Goal: Task Accomplishment & Management: Manage account settings

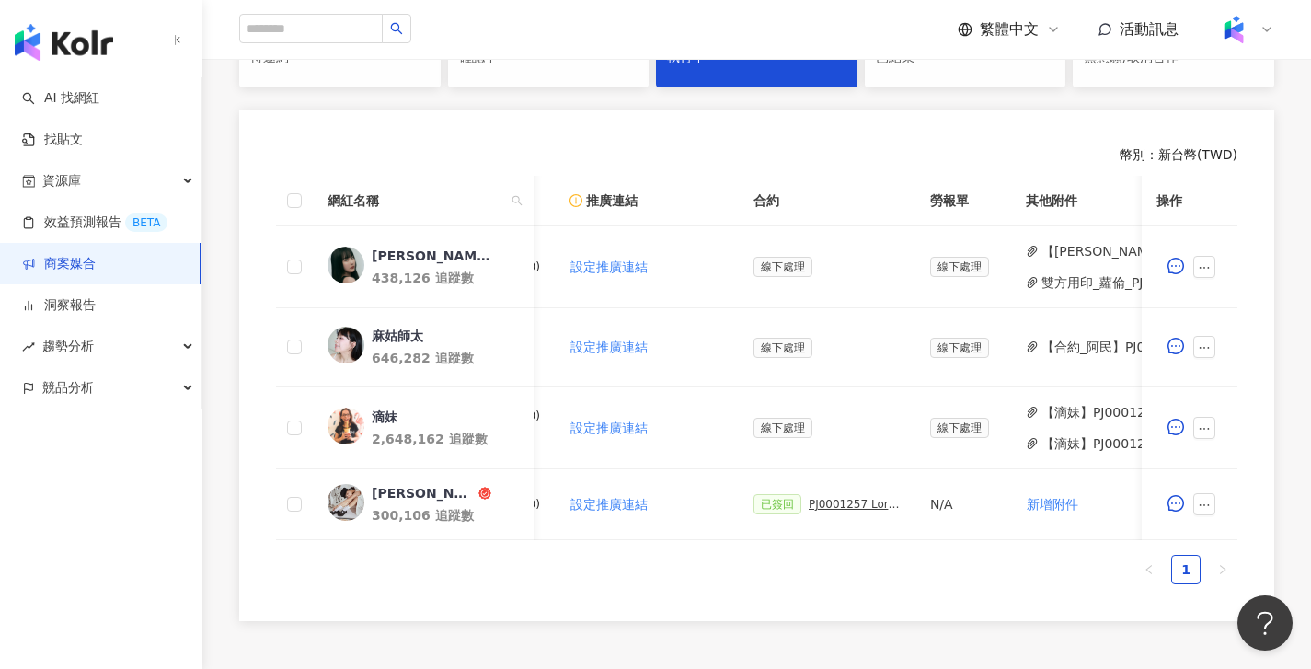
scroll to position [0, 450]
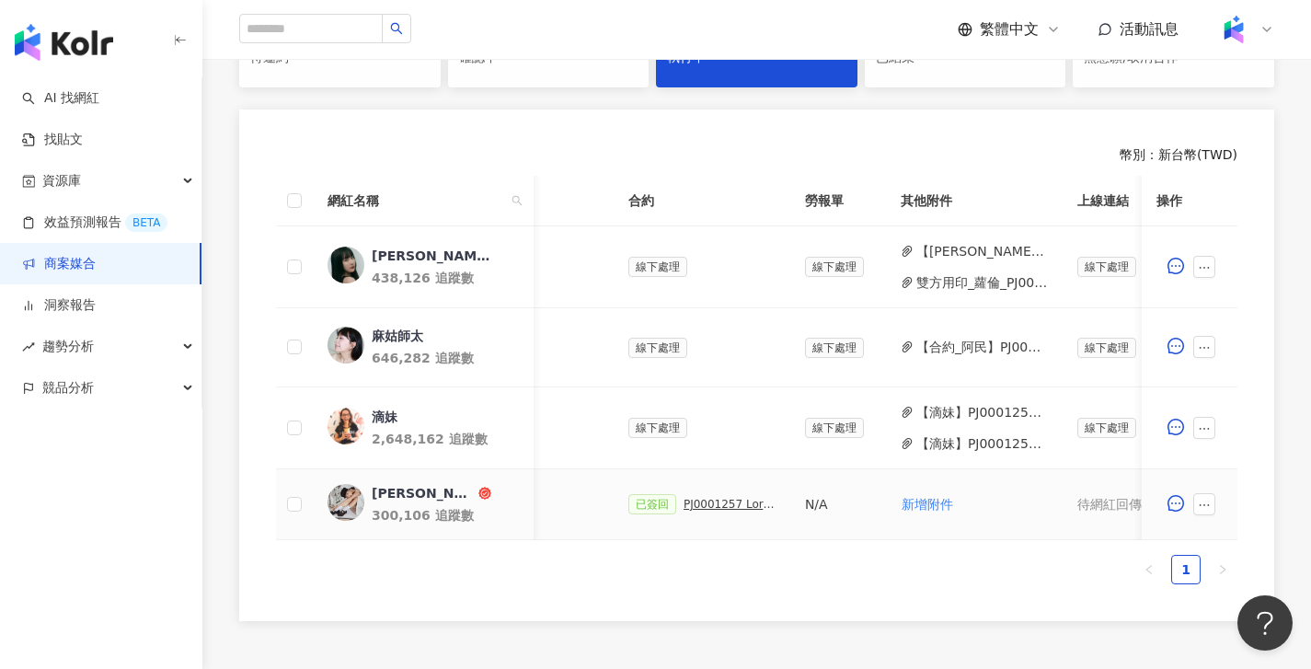
click at [742, 504] on div "PJ0001257 Loreal_CPD digital_202505_06_KOL" at bounding box center [730, 504] width 92 height 13
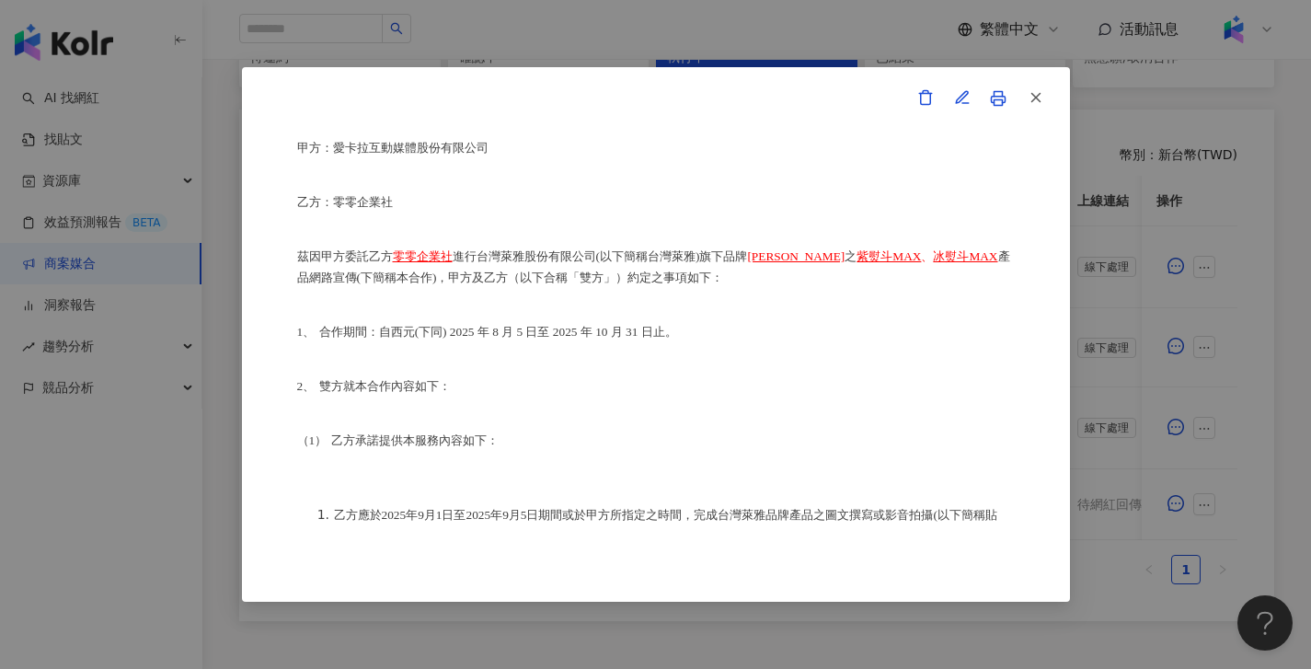
scroll to position [0, 0]
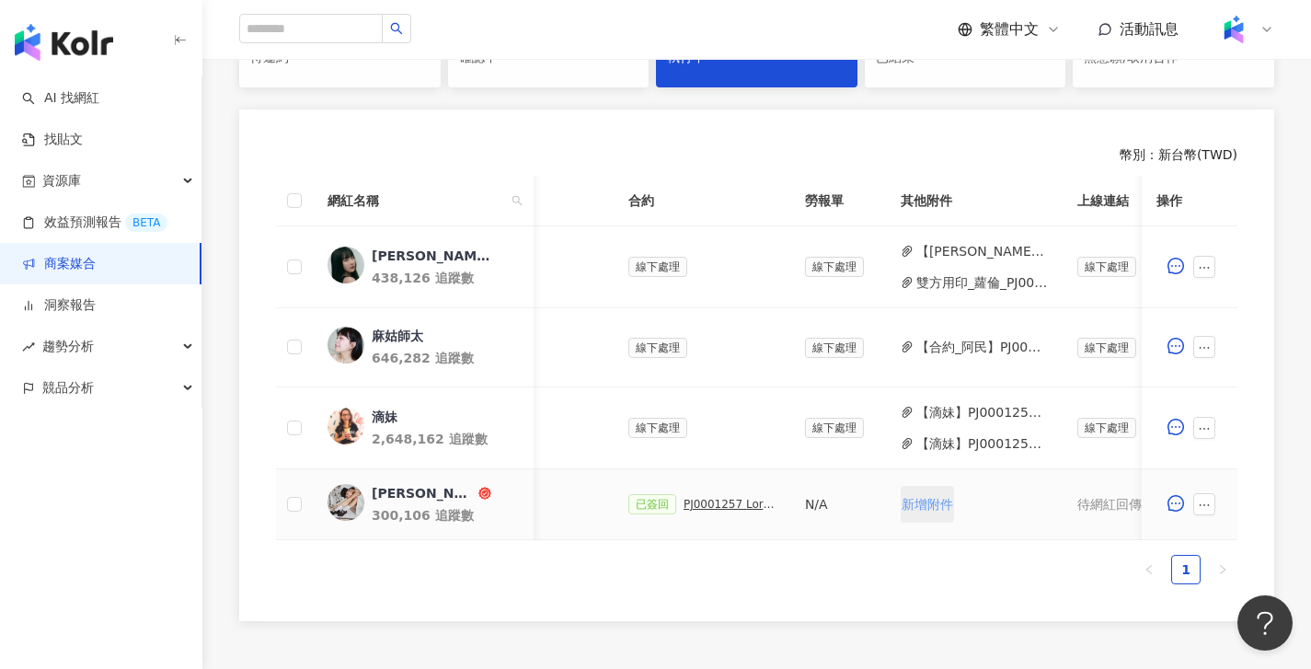
click at [940, 502] on span "新增附件" at bounding box center [928, 504] width 52 height 15
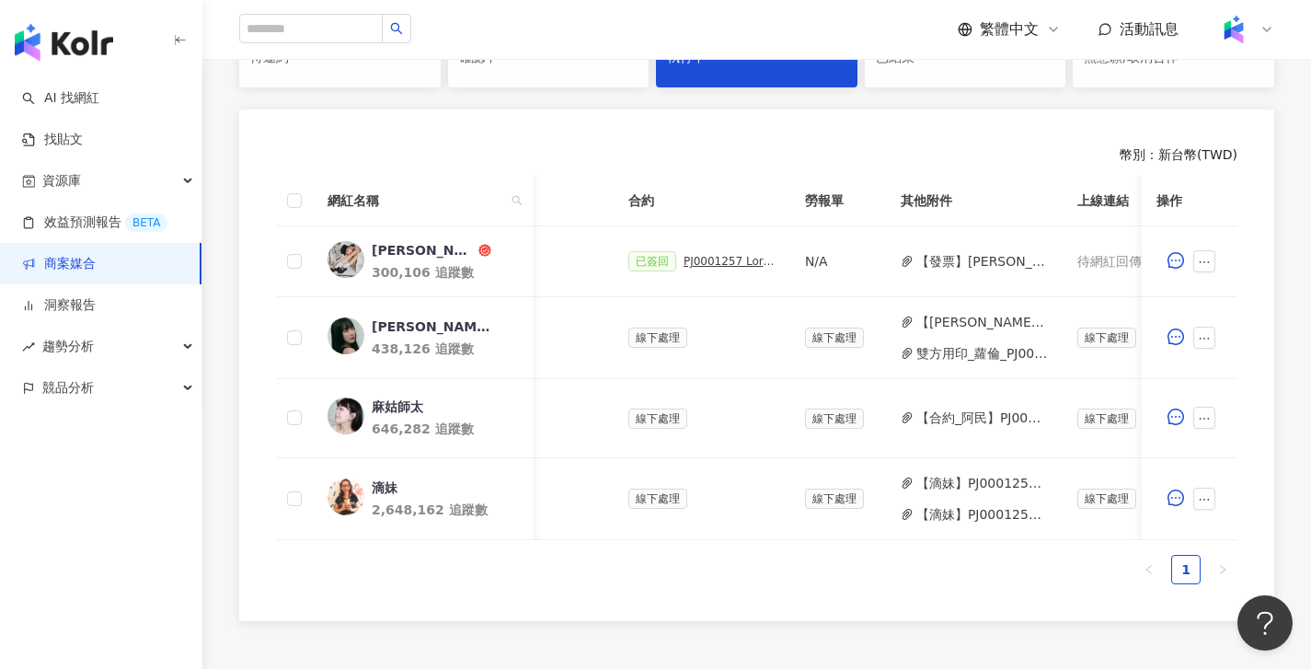
scroll to position [0, 848]
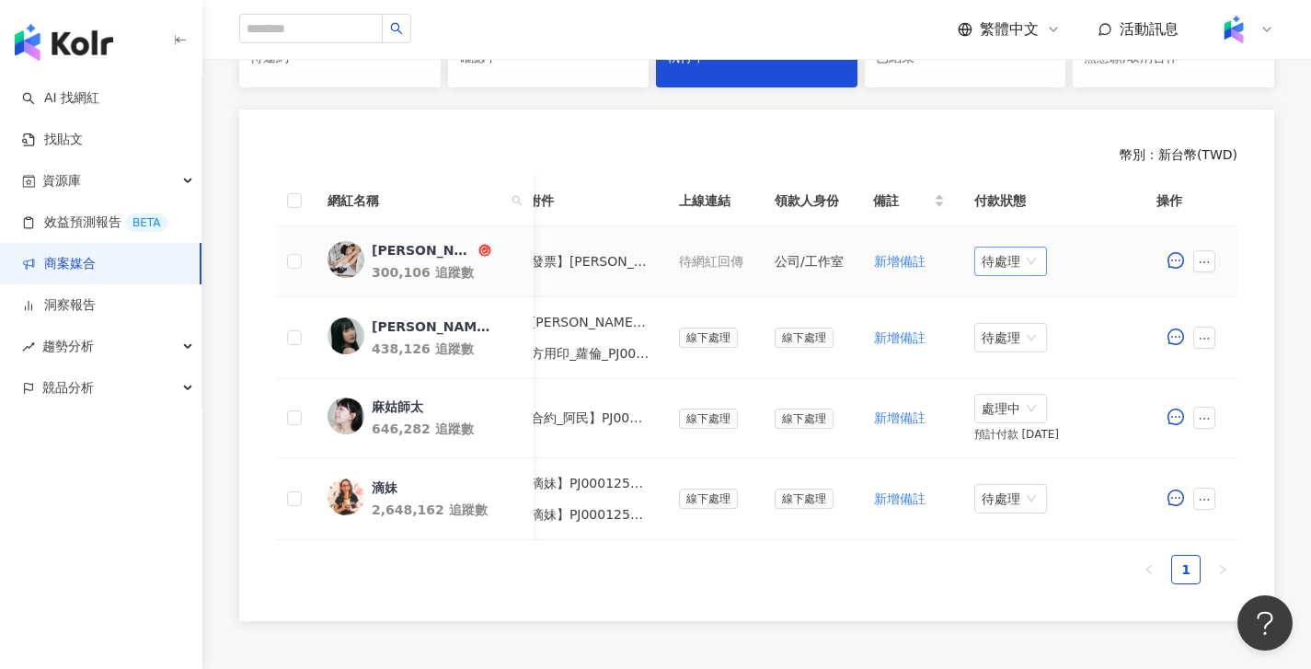
click at [1029, 271] on span "待處理" at bounding box center [1011, 261] width 58 height 28
click at [1016, 330] on div "處理中" at bounding box center [1013, 330] width 52 height 20
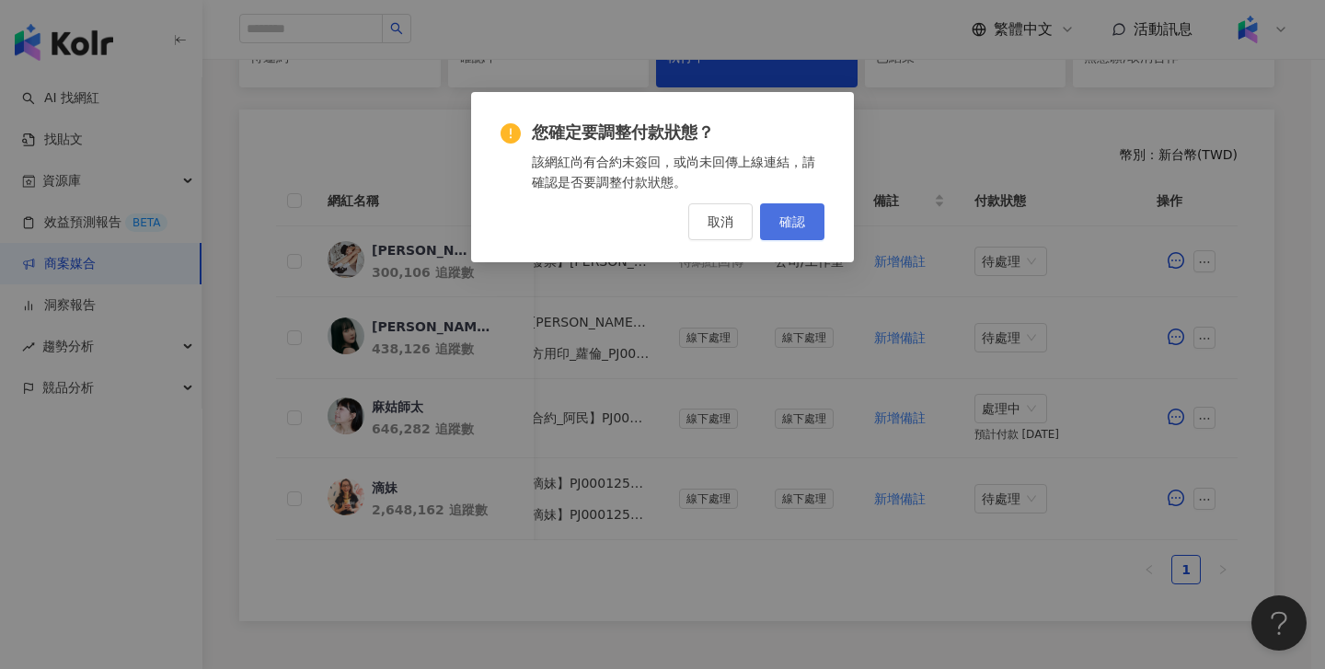
click at [790, 224] on span "確認" at bounding box center [792, 221] width 26 height 15
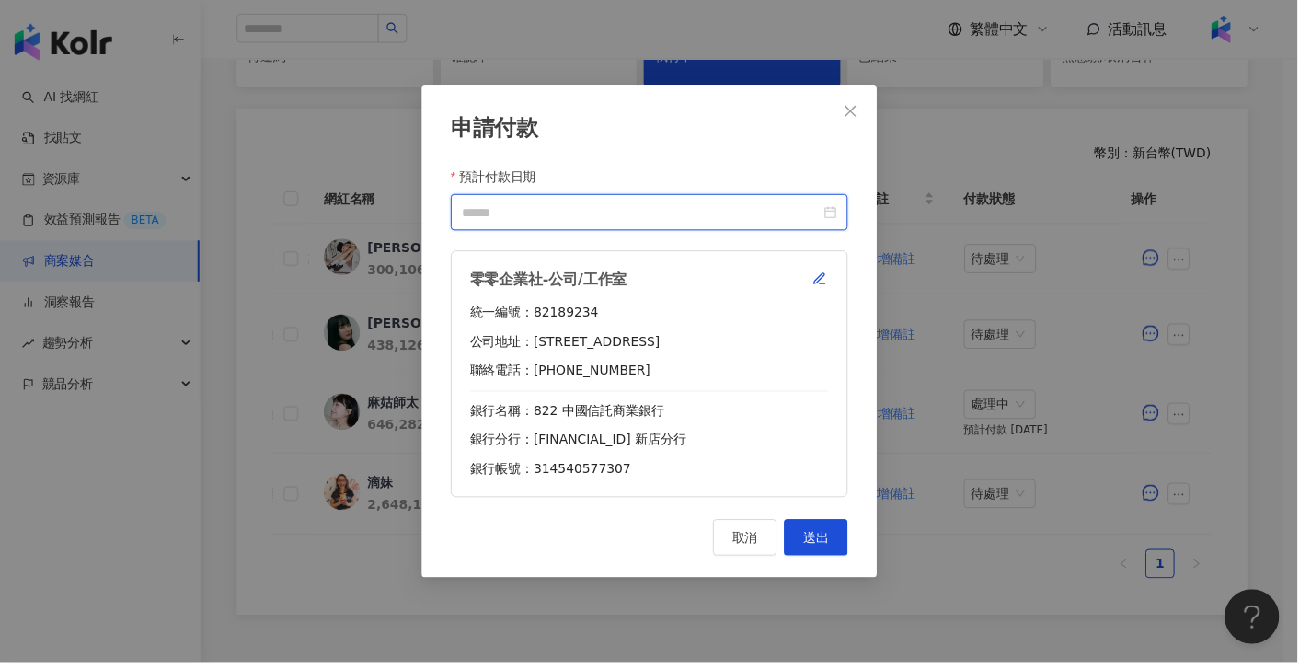
scroll to position [0, 834]
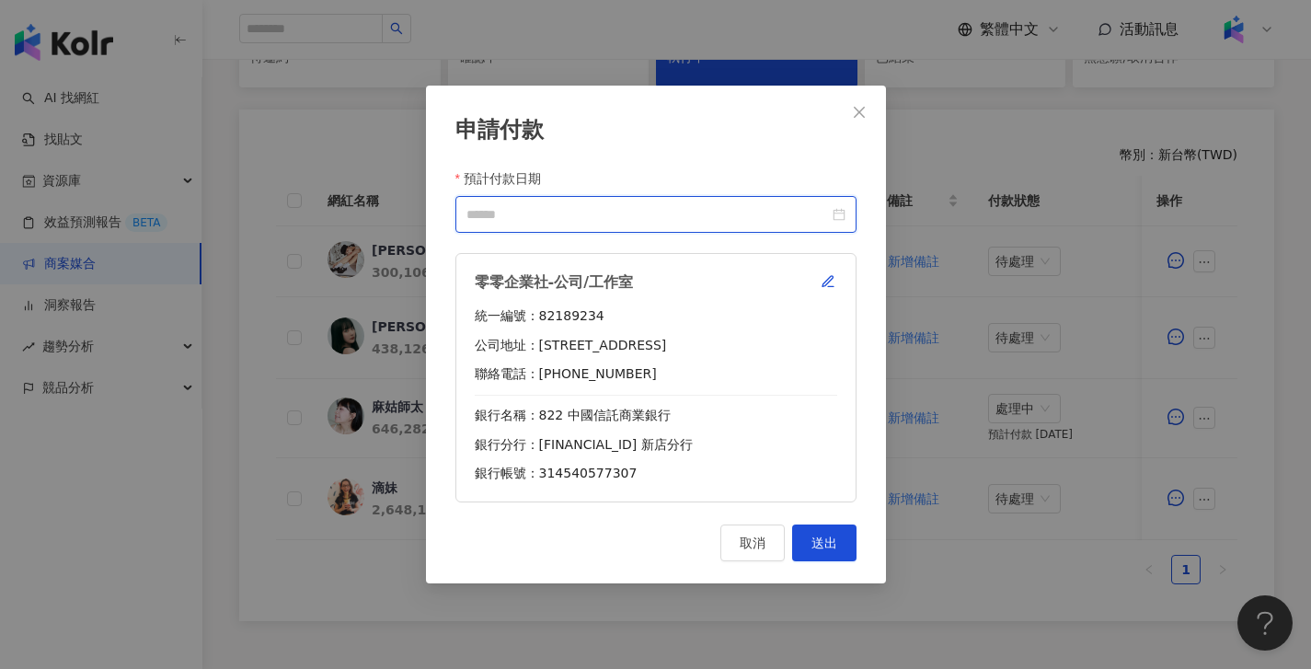
click at [672, 207] on input "預計付款日期" at bounding box center [647, 214] width 362 height 20
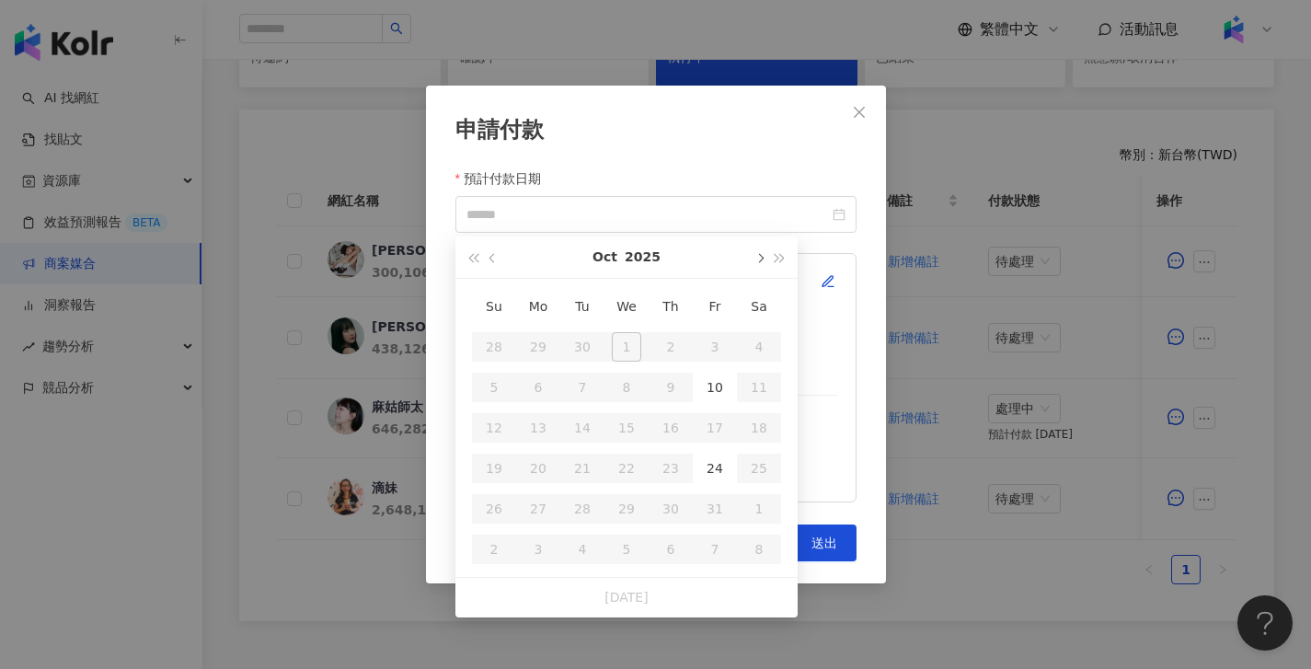
click at [753, 259] on button "button" at bounding box center [759, 256] width 20 height 41
drag, startPoint x: 502, startPoint y: 256, endPoint x: 529, endPoint y: 274, distance: 32.4
click at [502, 256] on button "button" at bounding box center [493, 256] width 20 height 41
type input "**********"
click at [702, 391] on div "10" at bounding box center [714, 387] width 29 height 29
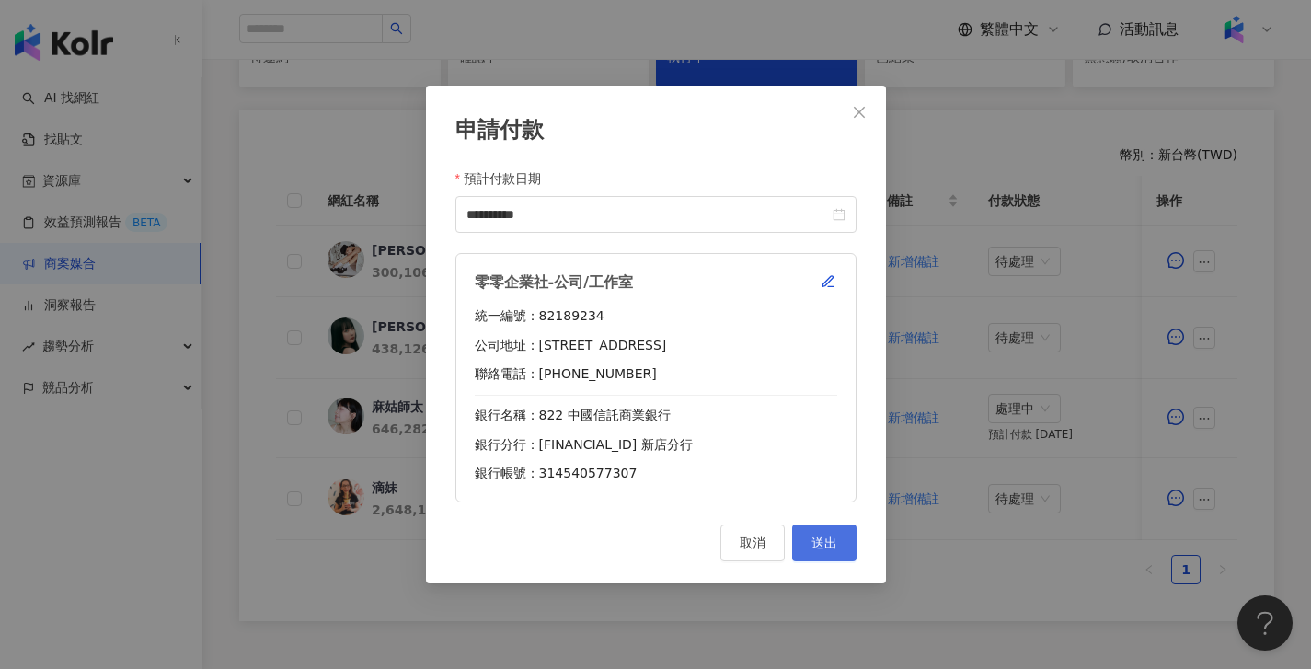
click at [849, 557] on button "送出" at bounding box center [824, 542] width 64 height 37
